Goal: Task Accomplishment & Management: Manage account settings

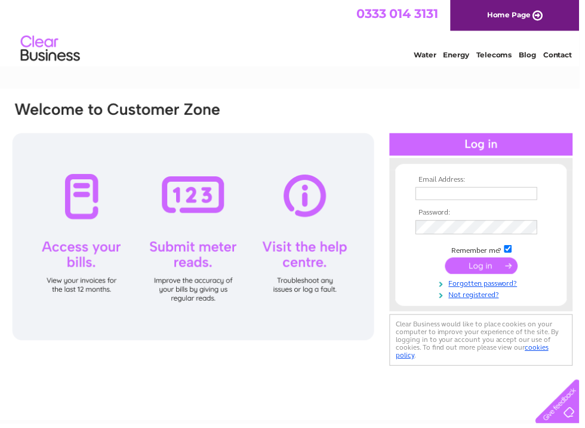
click at [508, 189] on input "text" at bounding box center [481, 195] width 123 height 13
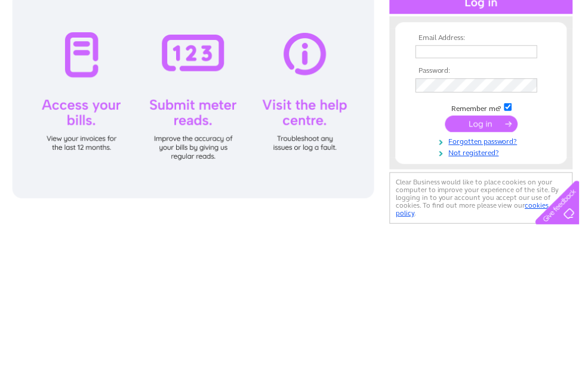
scroll to position [143, 0]
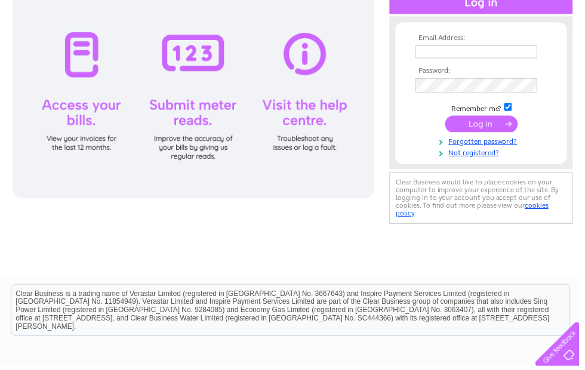
type input "grahamlyon1@unicomemail.co.uk"
click at [496, 128] on input "submit" at bounding box center [486, 125] width 73 height 17
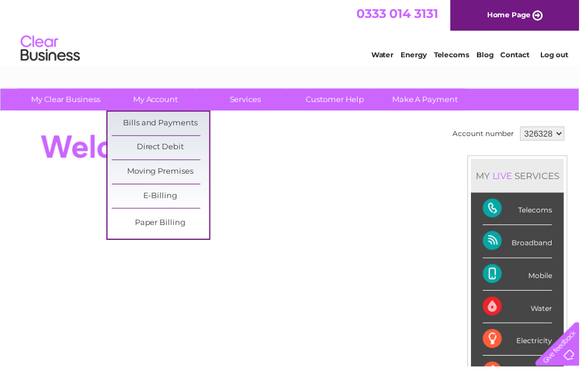
click at [185, 117] on link "Bills and Payments" at bounding box center [162, 125] width 99 height 24
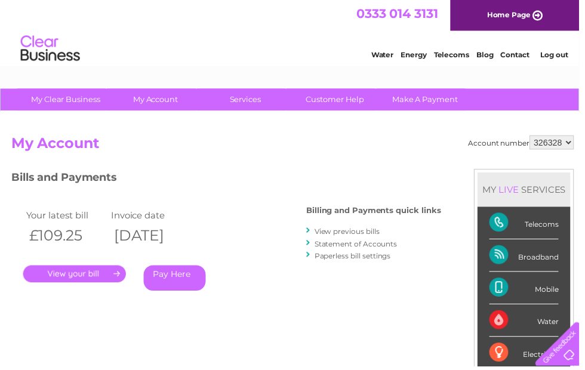
click at [374, 229] on link "View previous bills" at bounding box center [351, 233] width 66 height 9
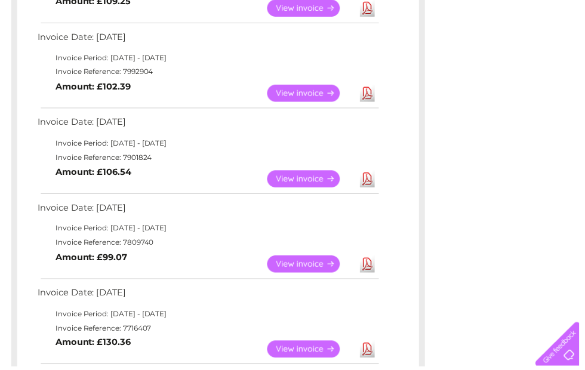
scroll to position [282, 0]
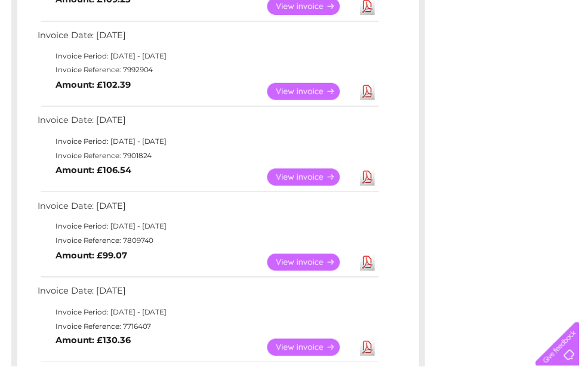
click at [314, 257] on link "View" at bounding box center [314, 265] width 88 height 17
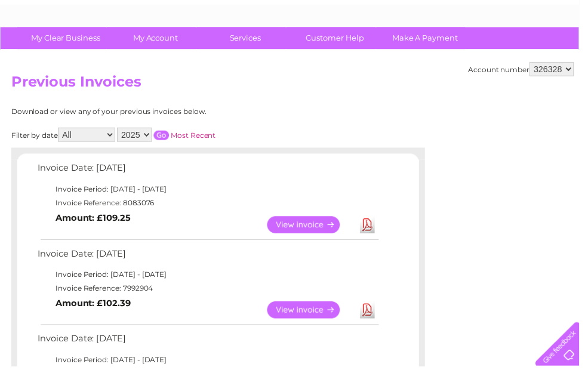
scroll to position [63, 0]
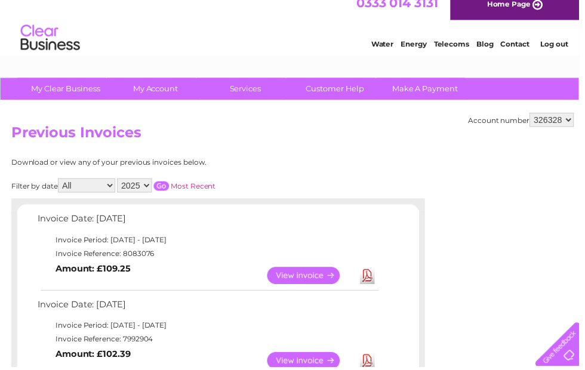
scroll to position [14, 0]
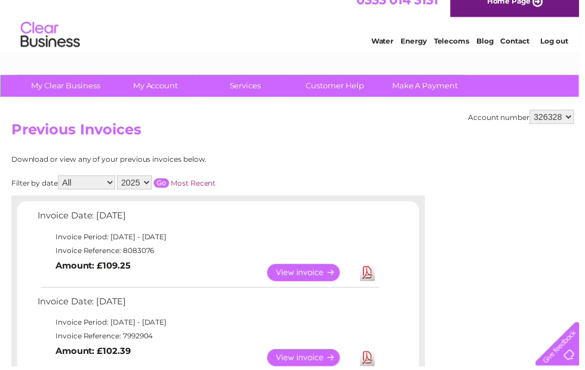
click at [305, 355] on link "View" at bounding box center [314, 361] width 88 height 17
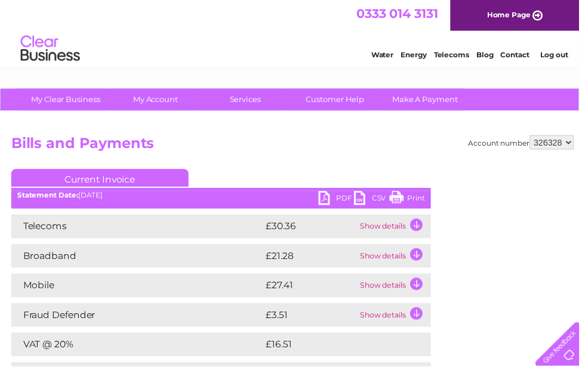
click at [415, 193] on link "Print" at bounding box center [412, 201] width 36 height 17
click at [417, 199] on link "Print" at bounding box center [412, 201] width 36 height 17
click at [419, 196] on link "Print" at bounding box center [412, 201] width 36 height 17
click at [424, 195] on link "Print" at bounding box center [412, 201] width 36 height 17
